Goal: Transaction & Acquisition: Subscribe to service/newsletter

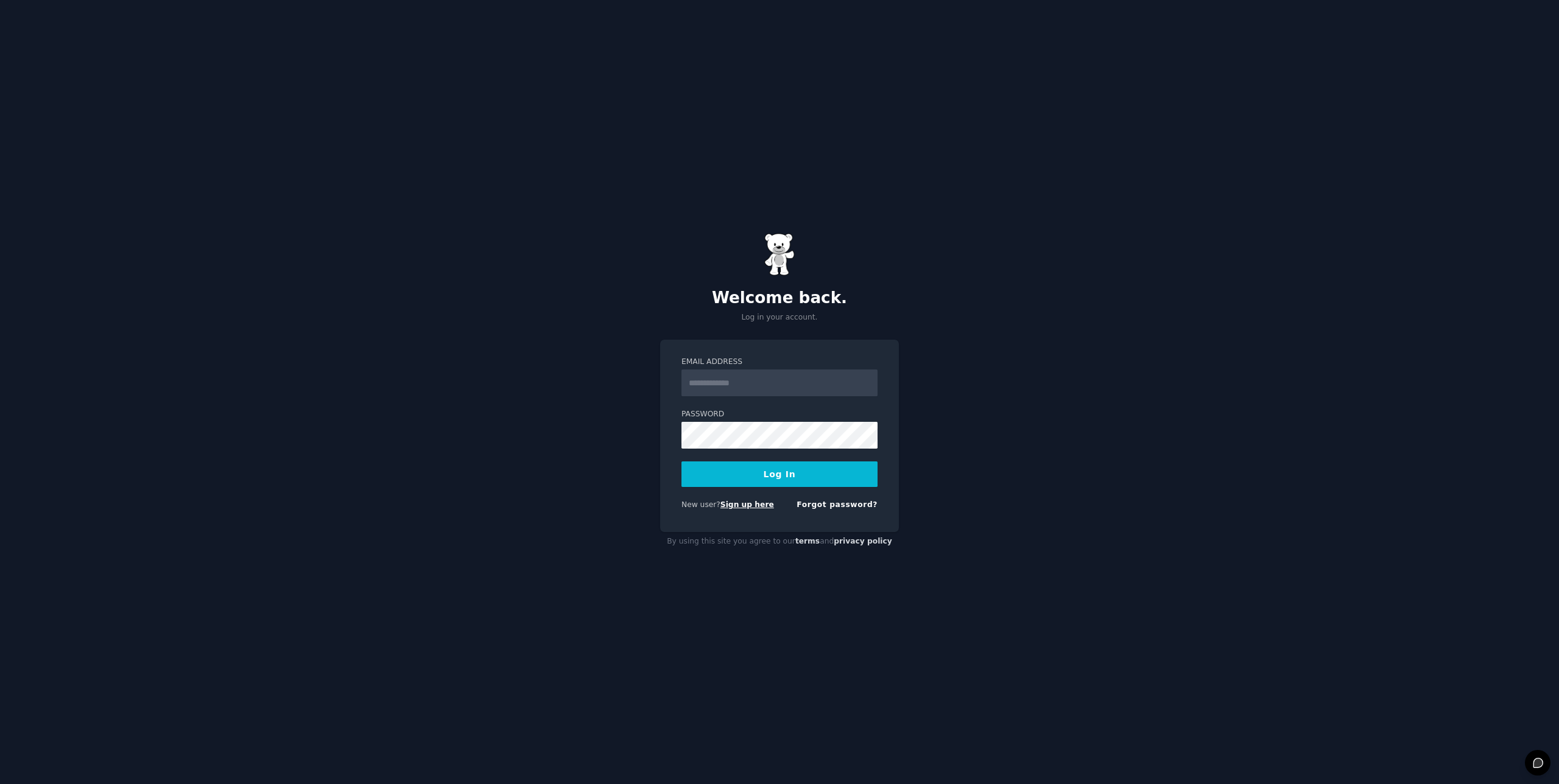
click at [752, 507] on link "Sign up here" at bounding box center [747, 504] width 54 height 8
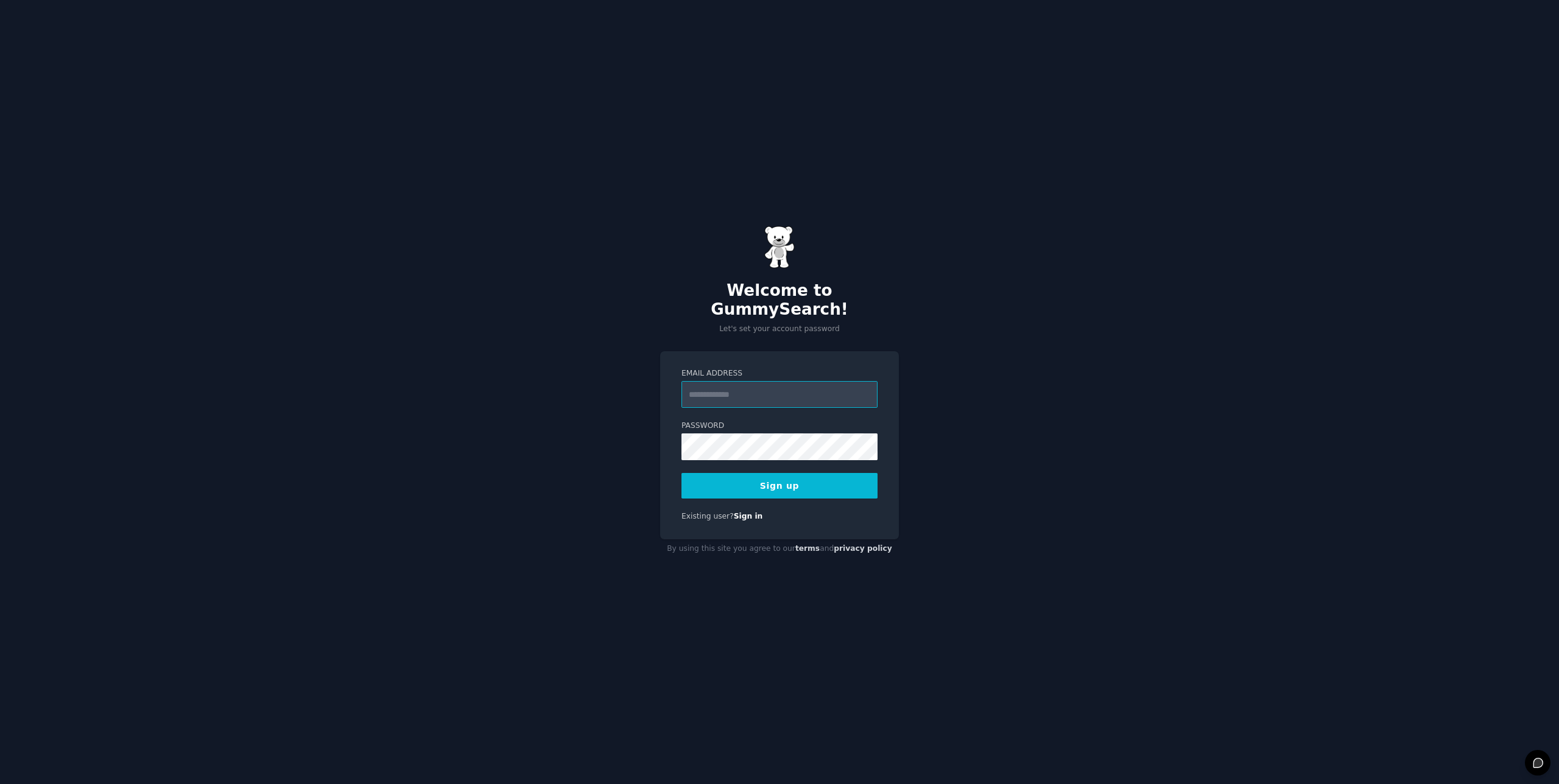
click at [727, 381] on input "Email Address" at bounding box center [780, 395] width 196 height 27
click at [725, 389] on input "Email Address" at bounding box center [780, 395] width 196 height 27
type input "**********"
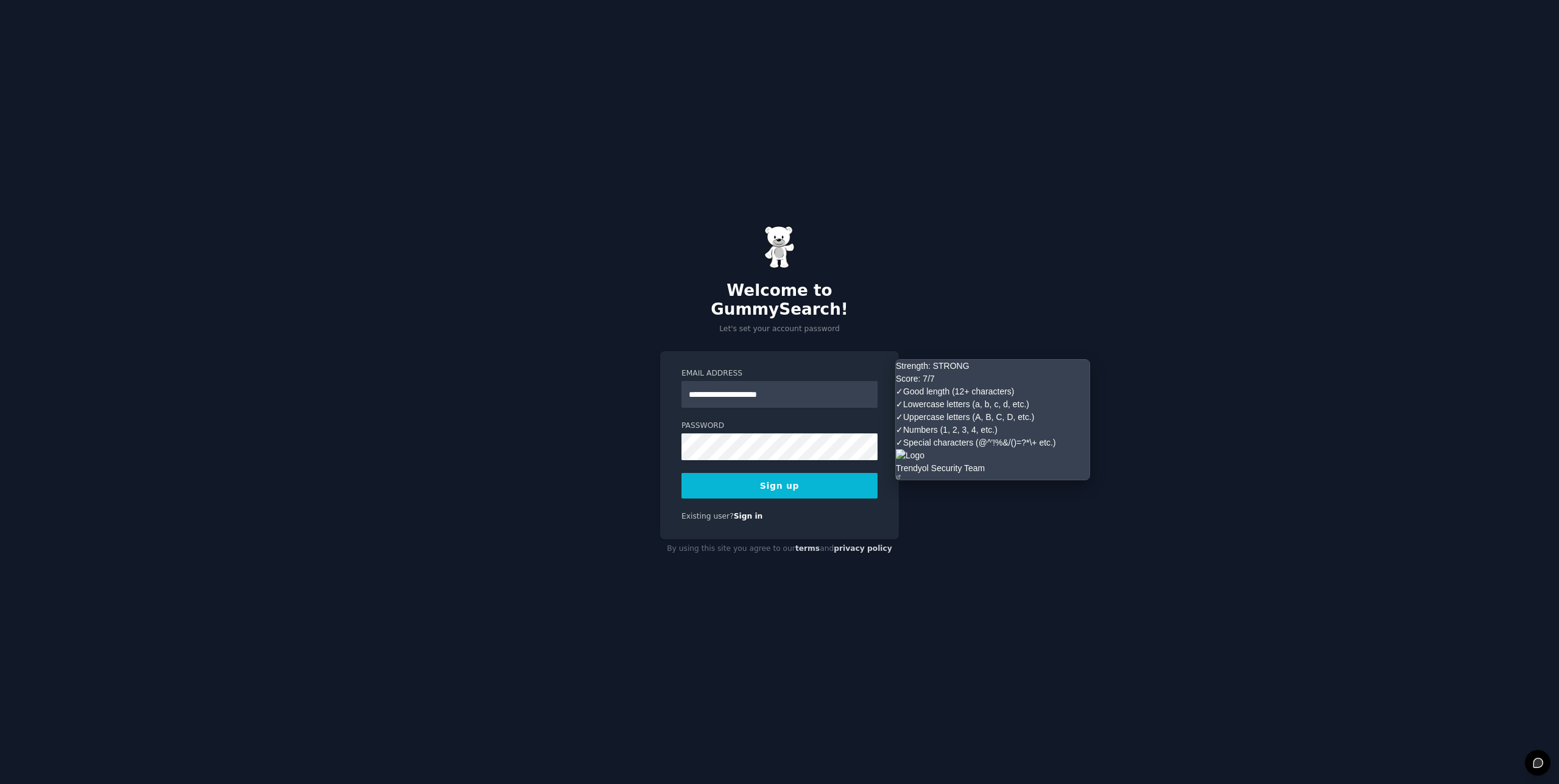
click at [791, 473] on button "Sign up" at bounding box center [780, 486] width 196 height 25
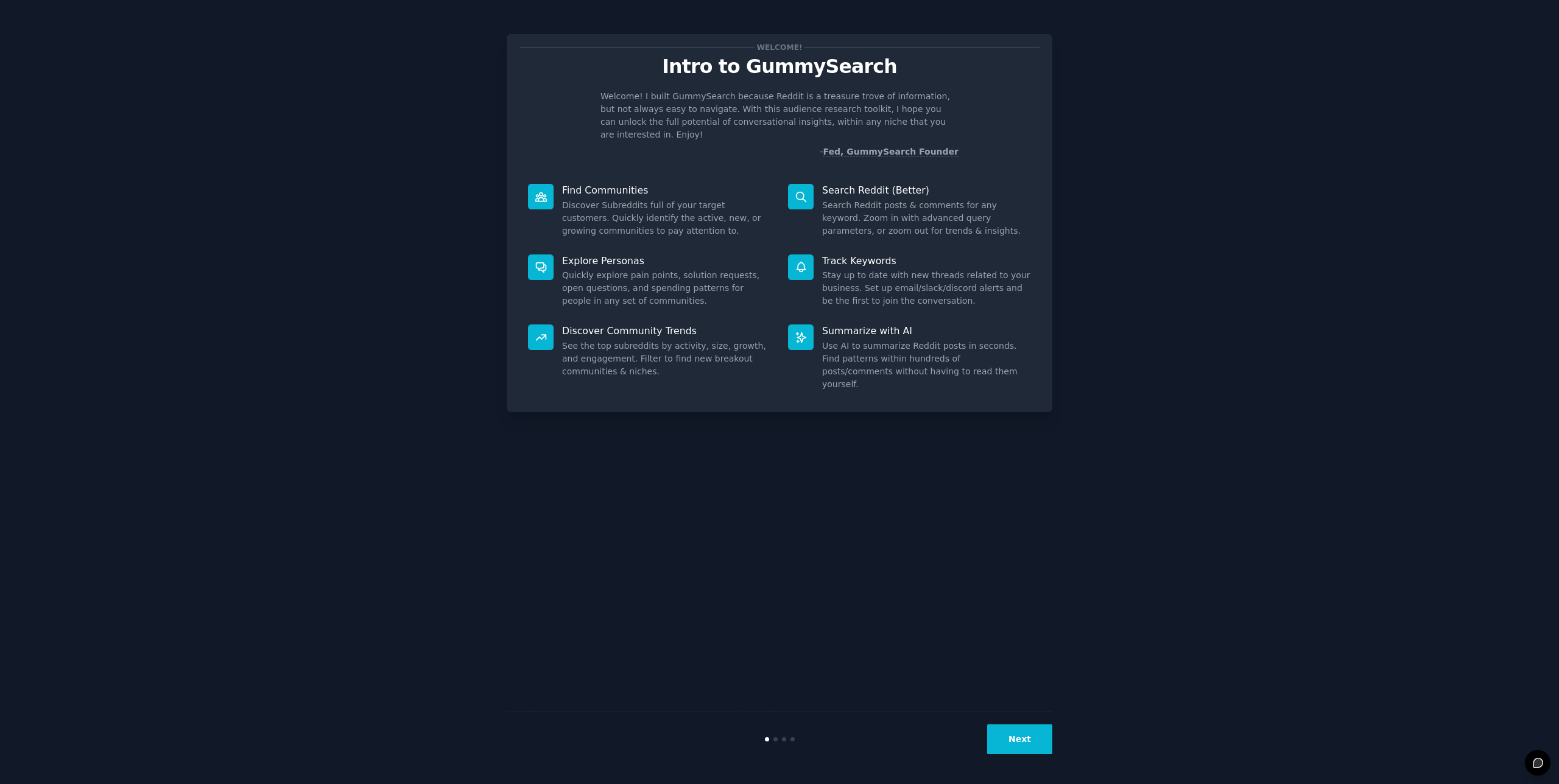
click at [1016, 742] on button "Next" at bounding box center [1020, 740] width 65 height 30
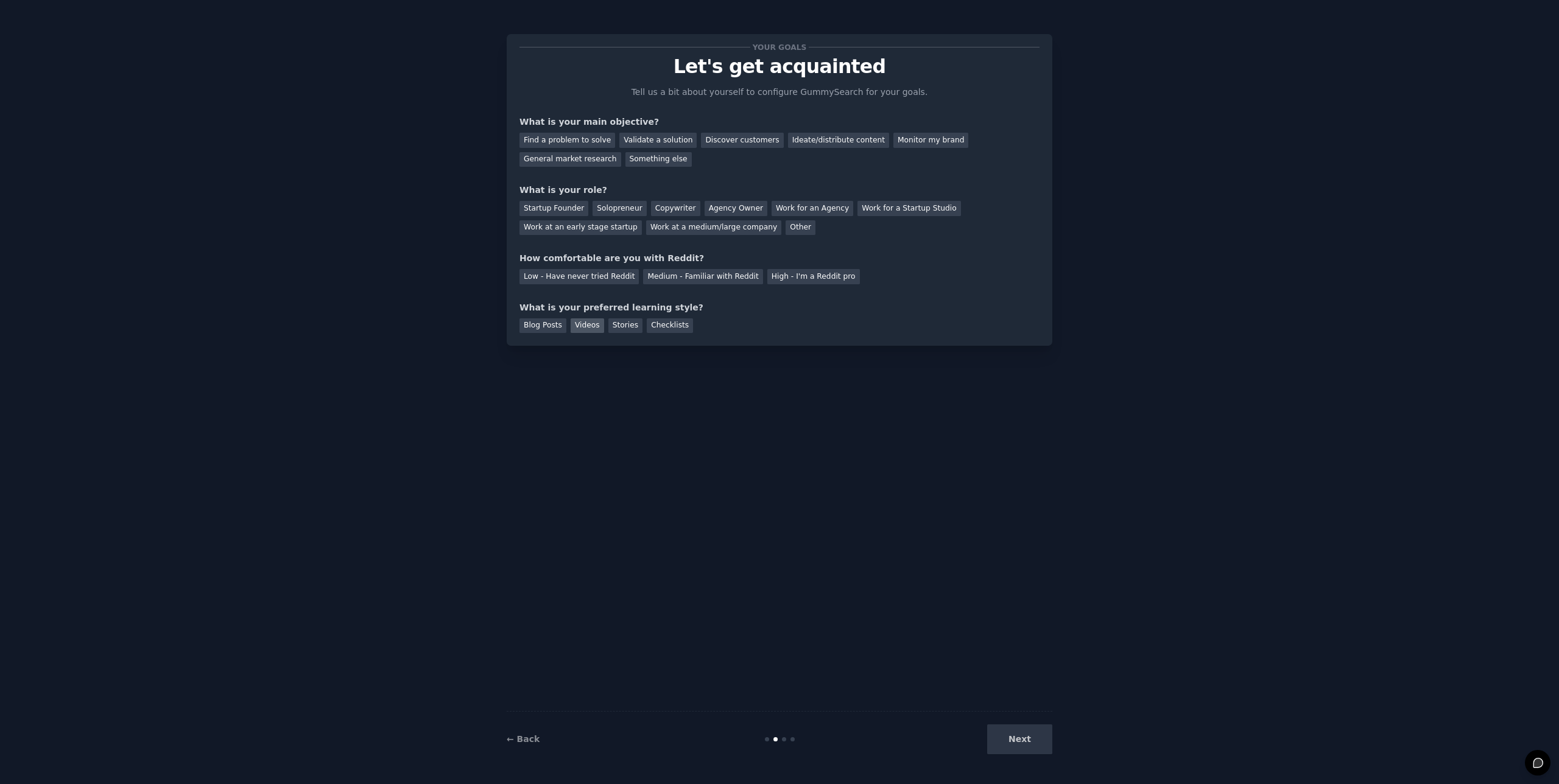
click at [586, 325] on div "Videos" at bounding box center [588, 326] width 34 height 15
click at [789, 268] on div "Low - Have never tried Reddit Medium - Familiar with Reddit High - I'm a Reddit…" at bounding box center [780, 274] width 521 height 19
click at [794, 279] on div "High - I'm a Reddit pro" at bounding box center [814, 277] width 92 height 15
click at [625, 205] on div "Solopreneur" at bounding box center [620, 208] width 54 height 15
click at [829, 141] on div "Ideate/distribute content" at bounding box center [839, 140] width 101 height 15
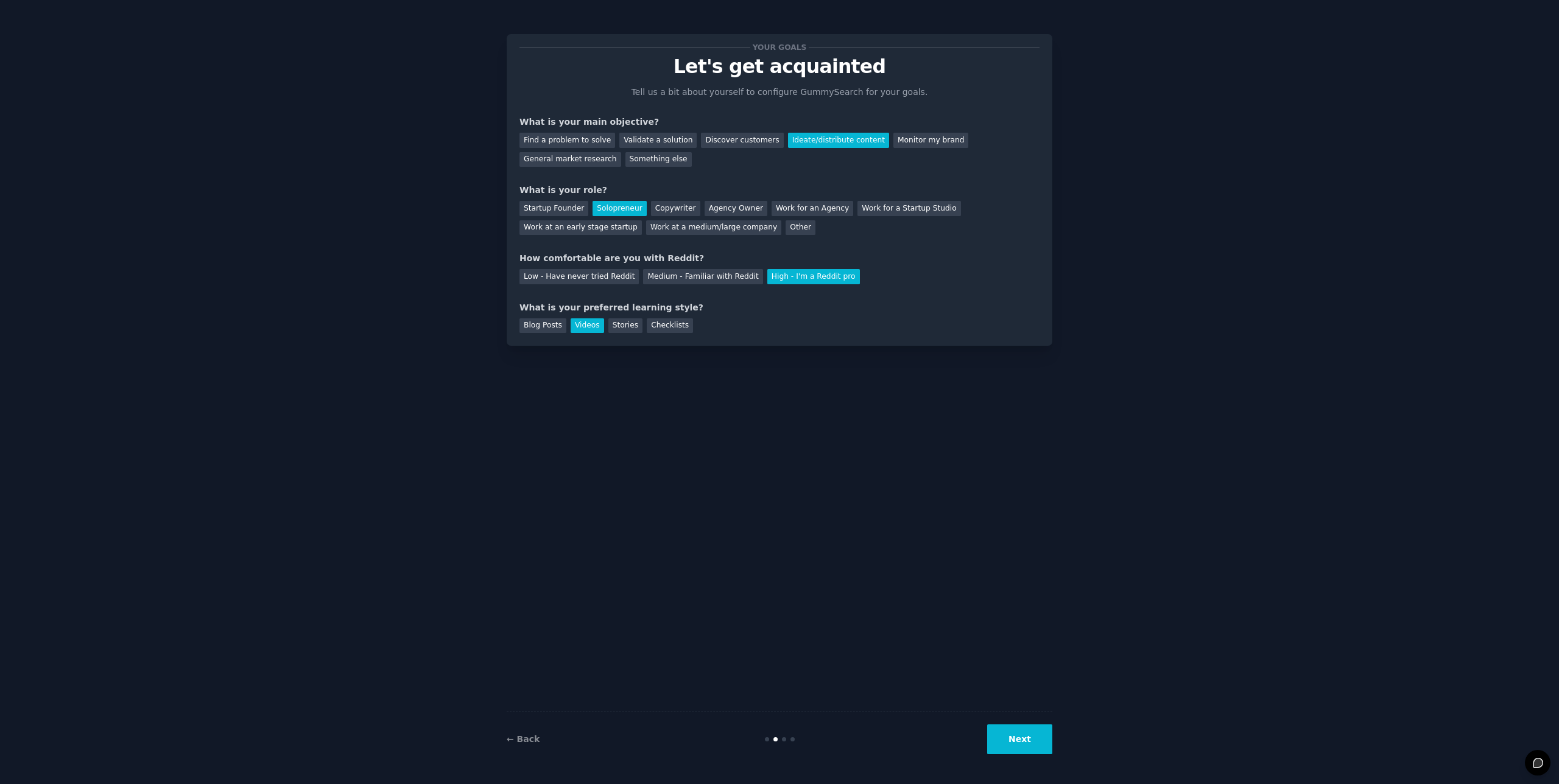
click at [1028, 744] on button "Next" at bounding box center [1020, 740] width 65 height 30
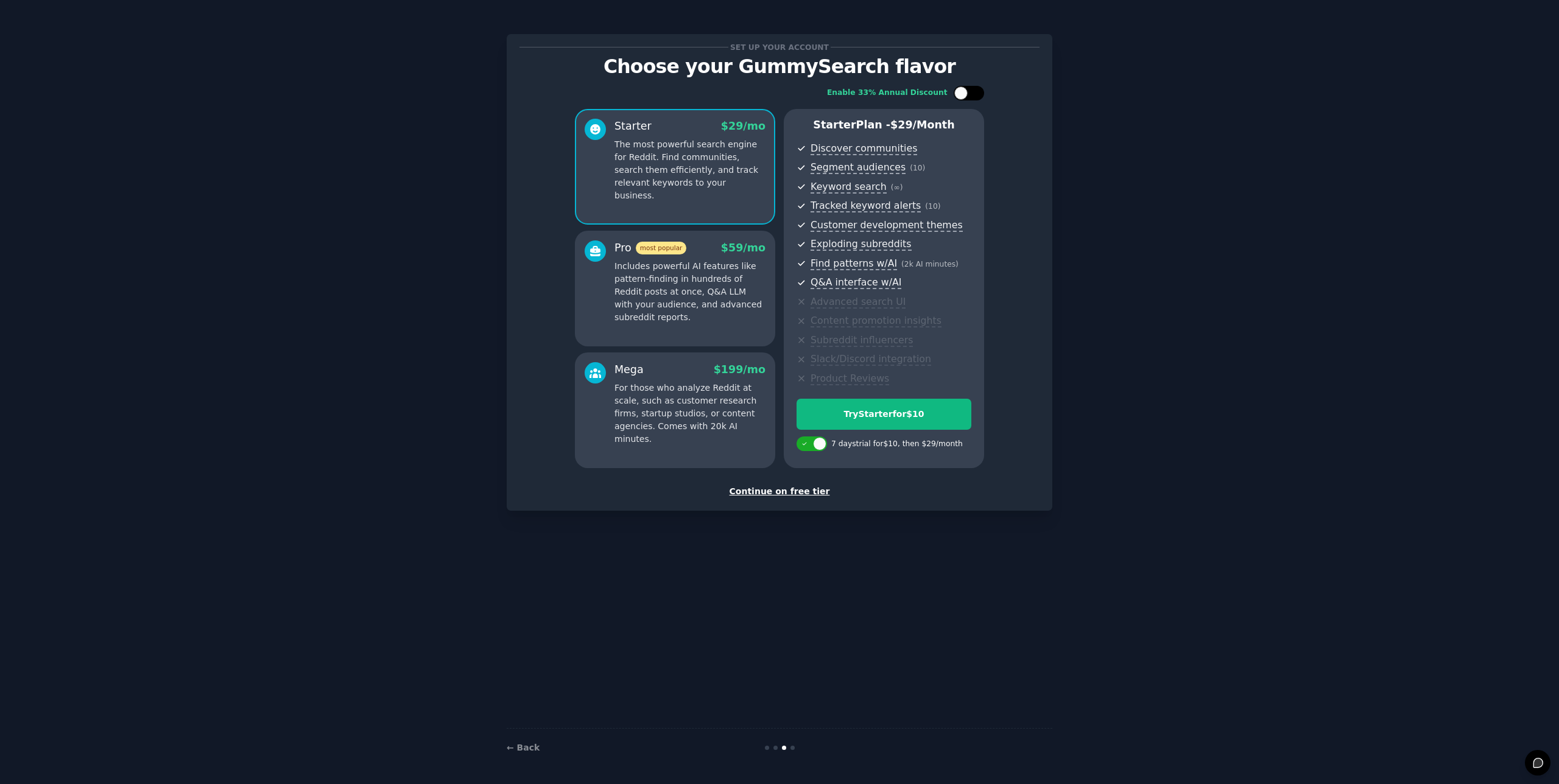
click at [957, 87] on div at bounding box center [961, 93] width 13 height 13
click at [963, 90] on icon at bounding box center [962, 93] width 7 height 7
checkbox input "false"
